Goal: Check status: Check status

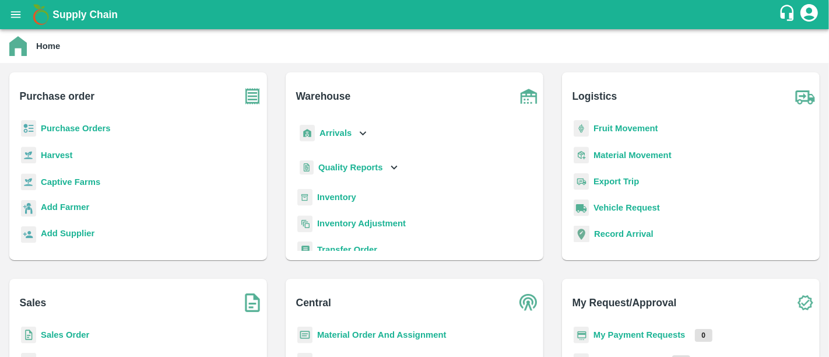
click at [623, 332] on b "My Payment Requests" at bounding box center [639, 334] width 92 height 9
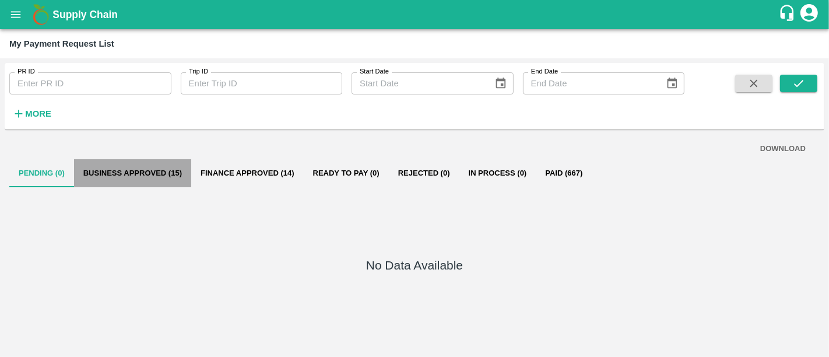
click at [141, 174] on button "Business Approved (15)" at bounding box center [132, 173] width 117 height 28
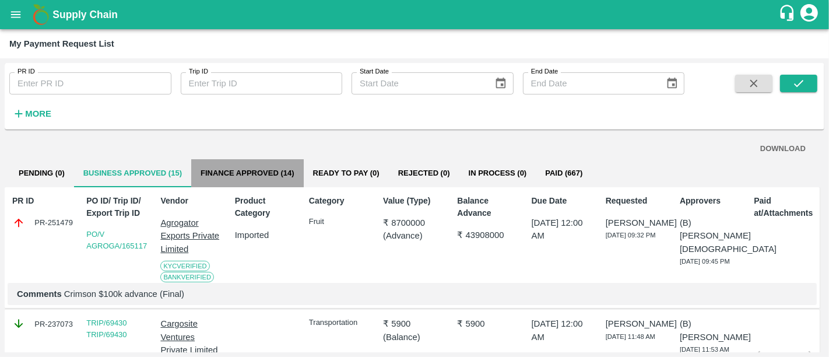
click at [256, 184] on button "Finance Approved (14)" at bounding box center [247, 173] width 112 height 28
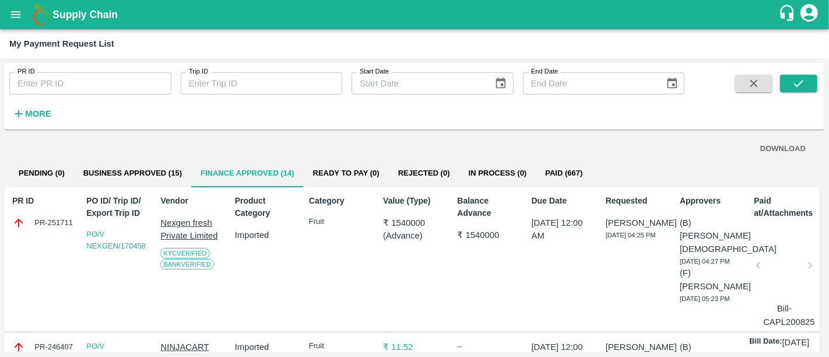
click at [41, 219] on div "PR-251711" at bounding box center [43, 222] width 63 height 13
copy div "PR-251711"
drag, startPoint x: 154, startPoint y: 257, endPoint x: 122, endPoint y: 266, distance: 32.7
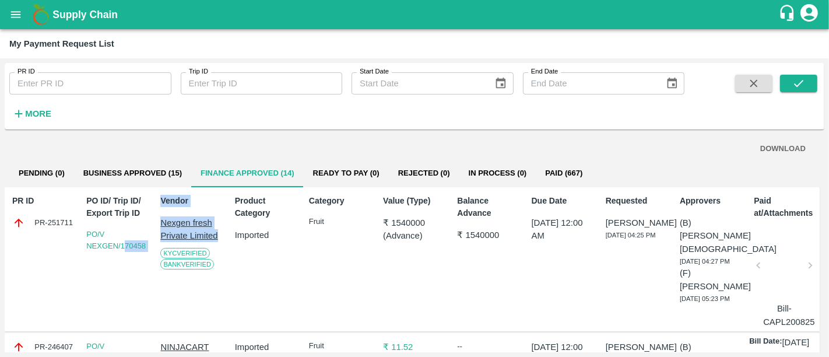
click at [122, 266] on div "PR ID PR-251711 PO ID/ Trip ID/ Export Trip ID PO/V NEXGEN/170458 Vendor Nexgen…" at bounding box center [412, 259] width 815 height 145
click at [122, 266] on div "PO ID/ Trip ID/ Export Trip ID PO/V NEXGEN/170458" at bounding box center [116, 259] width 68 height 138
drag, startPoint x: 145, startPoint y: 261, endPoint x: 120, endPoint y: 261, distance: 24.5
click at [120, 261] on div "PO ID/ Trip ID/ Export Trip ID PO/V NEXGEN/170458" at bounding box center [116, 259] width 68 height 138
copy link "170458"
